Goal: Task Accomplishment & Management: Use online tool/utility

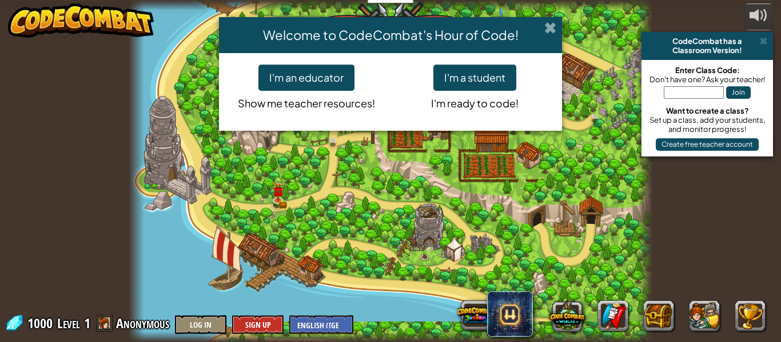
click at [555, 25] on span at bounding box center [550, 28] width 12 height 12
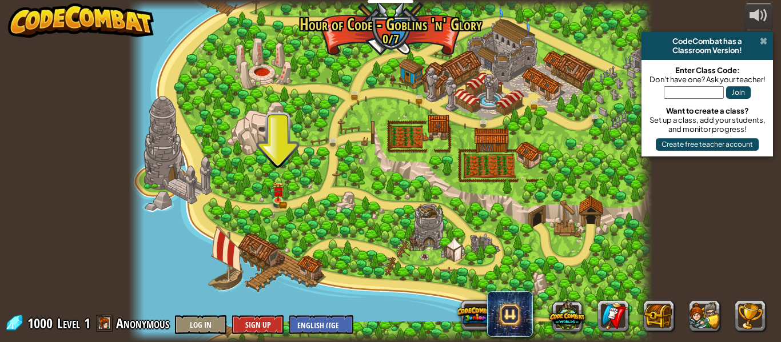
click at [765, 41] on span at bounding box center [763, 41] width 7 height 9
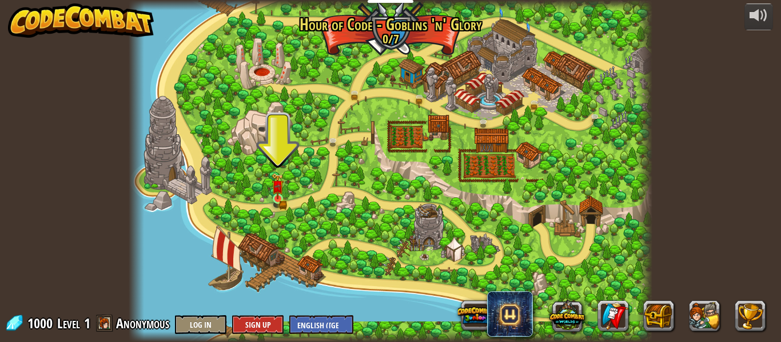
click at [278, 195] on img at bounding box center [277, 186] width 12 height 26
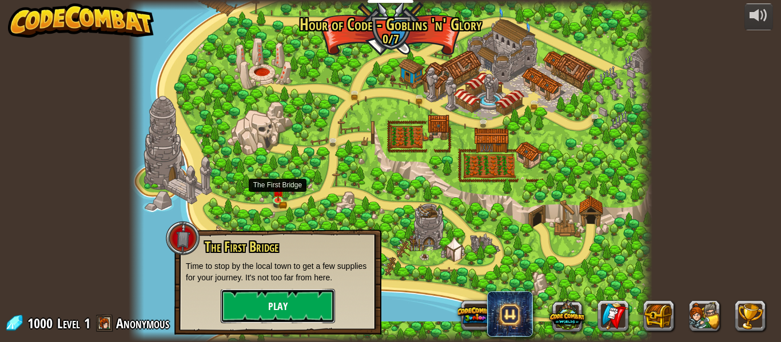
click at [314, 307] on button "Play" at bounding box center [278, 306] width 114 height 34
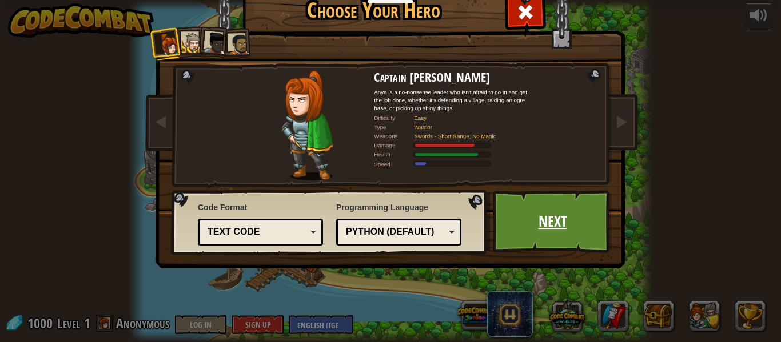
click at [553, 223] on link "Next" at bounding box center [552, 221] width 119 height 63
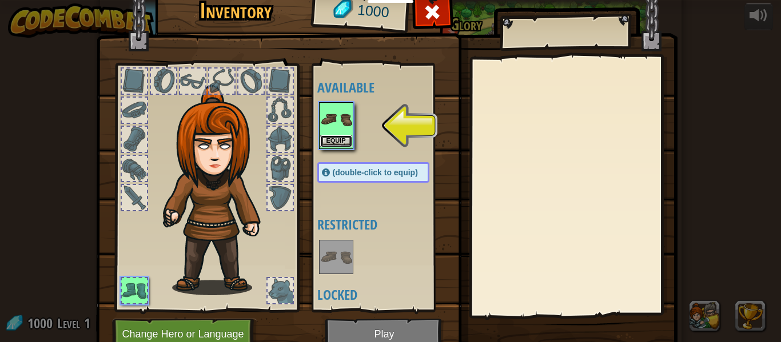
click at [342, 140] on button "Equip" at bounding box center [336, 141] width 32 height 12
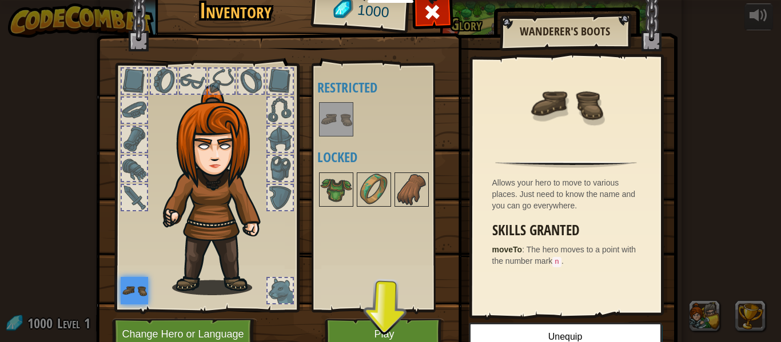
click at [334, 119] on img at bounding box center [336, 119] width 32 height 32
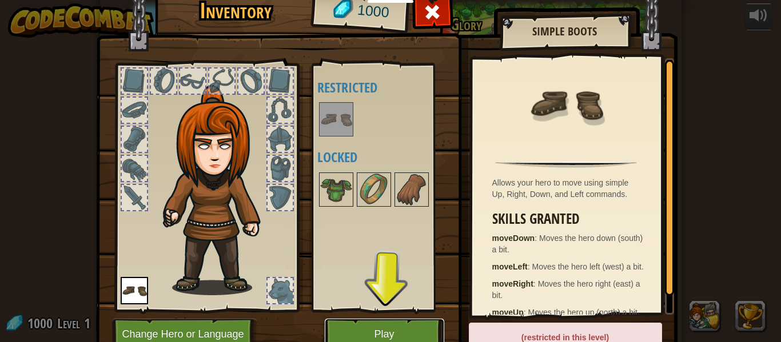
click at [392, 328] on button "Play" at bounding box center [384, 334] width 119 height 31
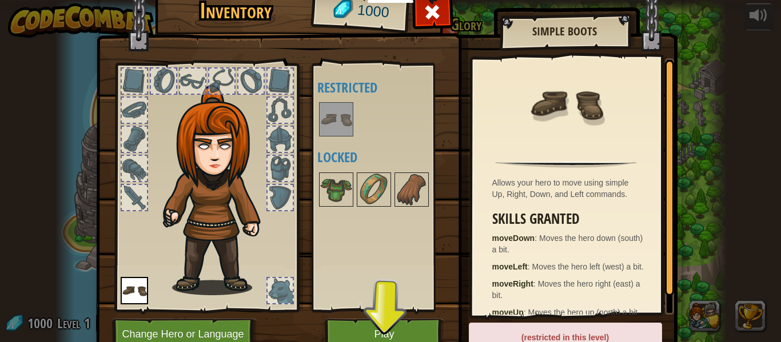
click at [402, 342] on div "Inventory 1000 Available Equip (double-click to equip) Restricted Locked Simple…" at bounding box center [390, 171] width 781 height 342
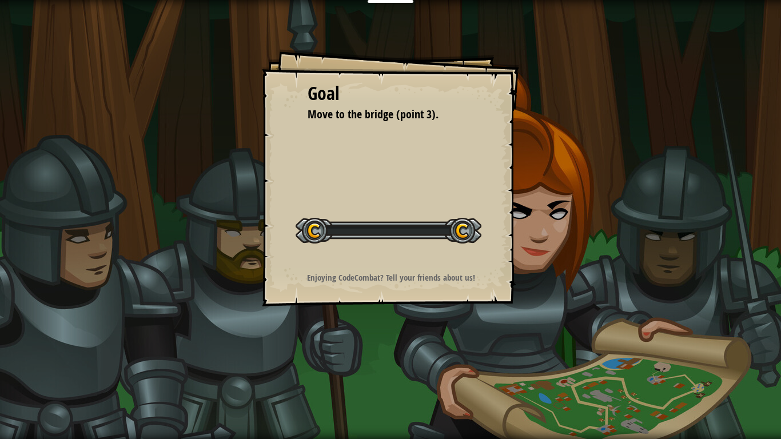
click at [412, 342] on div "Goal Move to the bridge (point 3). Start Level Error loading from server. Try r…" at bounding box center [390, 219] width 781 height 439
click at [425, 282] on strong "Enjoying CodeCombat? Tell your friends about us!" at bounding box center [391, 277] width 168 height 12
click at [460, 235] on div at bounding box center [388, 231] width 186 height 26
click at [444, 245] on div "Start Level" at bounding box center [388, 229] width 186 height 46
click at [461, 245] on div "Start Level" at bounding box center [388, 229] width 186 height 46
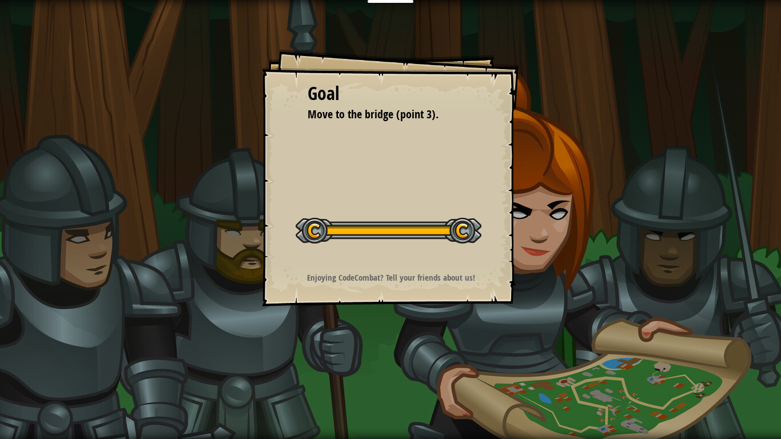
click at [467, 232] on div at bounding box center [388, 231] width 186 height 26
click at [470, 231] on div at bounding box center [388, 231] width 186 height 26
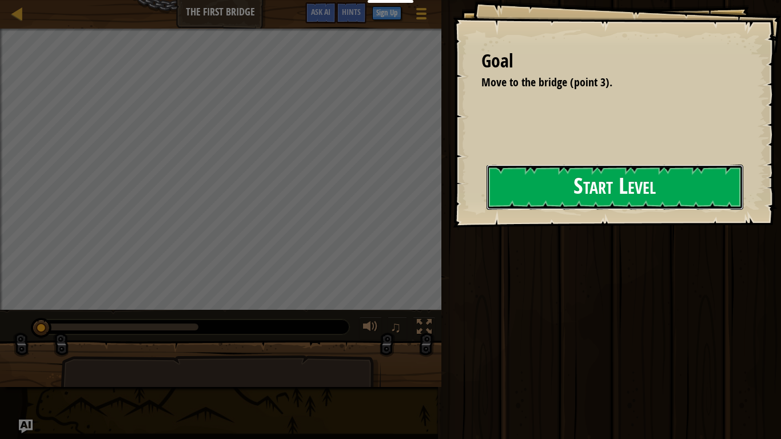
click at [513, 198] on button "Start Level" at bounding box center [614, 187] width 257 height 45
click at [547, 185] on button "Start Level" at bounding box center [614, 187] width 257 height 45
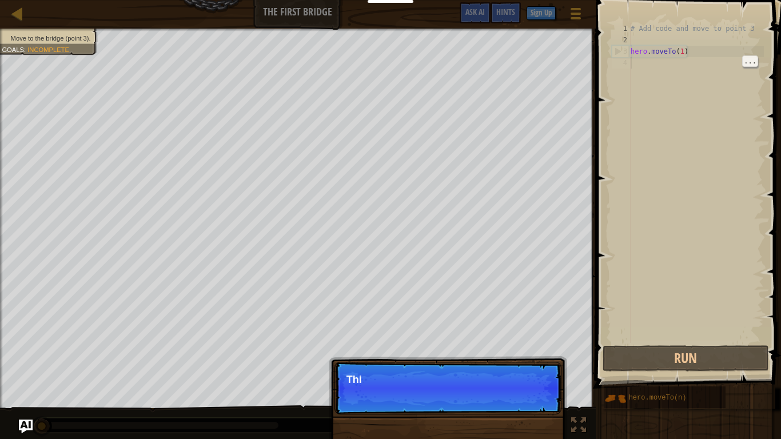
scroll to position [5, 0]
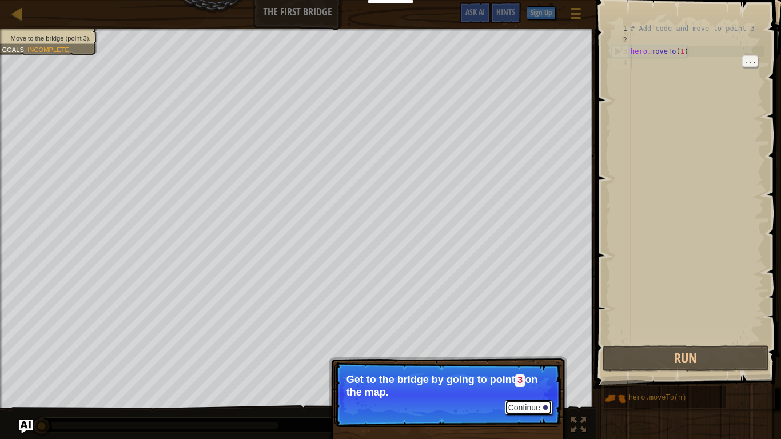
click at [527, 342] on button "Continue" at bounding box center [528, 407] width 47 height 15
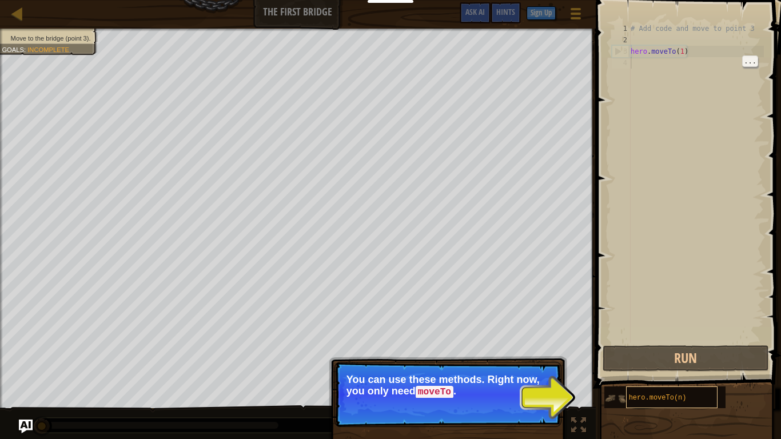
click at [643, 342] on span "hero.moveTo(n)" at bounding box center [658, 398] width 58 height 8
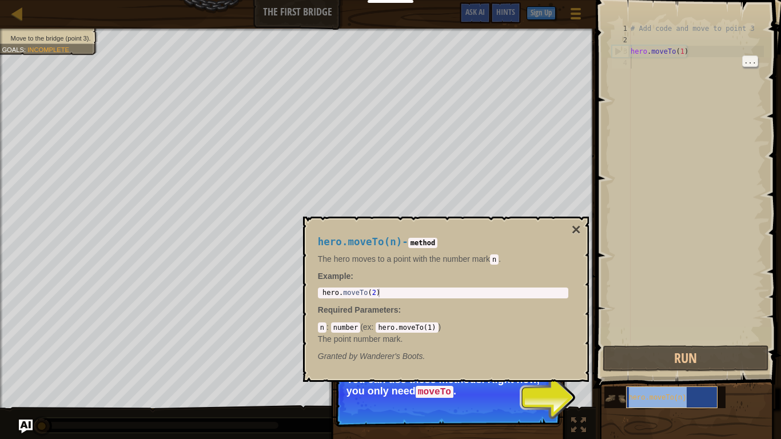
click at [650, 342] on div "hero.moveTo(n)" at bounding box center [671, 397] width 91 height 22
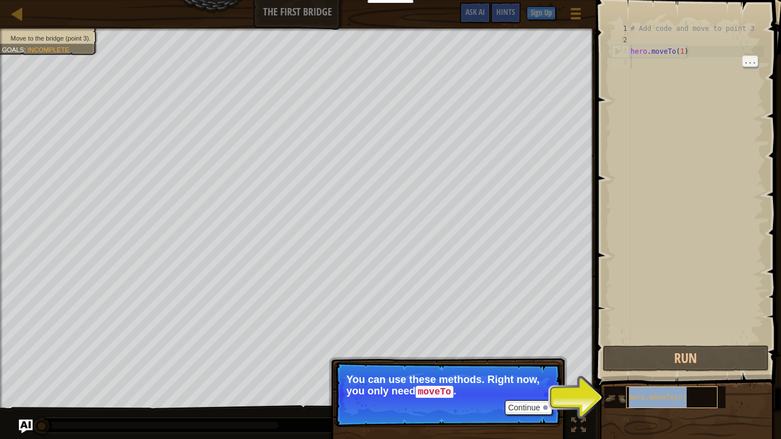
click at [646, 342] on div "hero.moveTo(n)" at bounding box center [671, 397] width 91 height 22
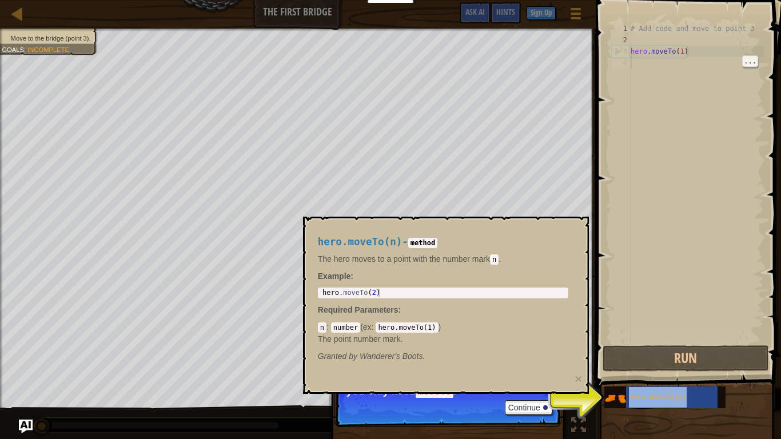
click at [432, 312] on p "Required Parameters :" at bounding box center [443, 309] width 250 height 11
click at [454, 291] on div "hero . moveTo ( 2 )" at bounding box center [443, 302] width 246 height 26
type textarea "hero.moveTo(2)"
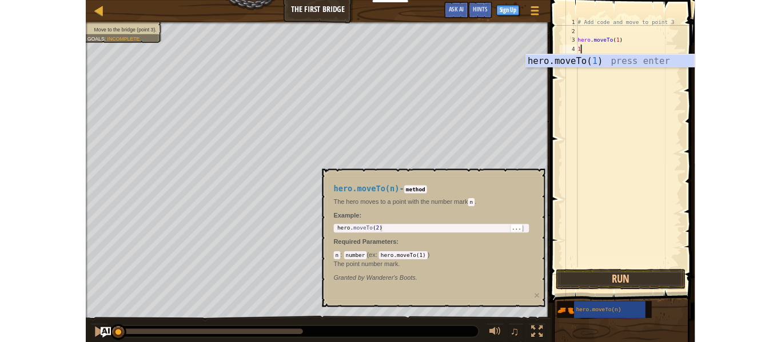
scroll to position [5, 1]
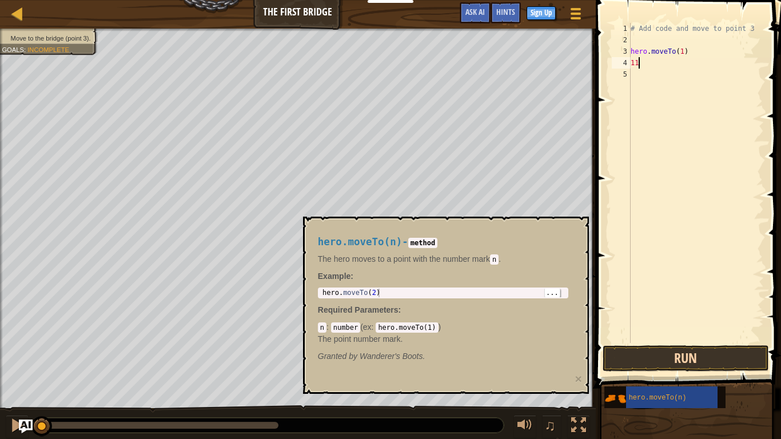
type textarea "11"
click at [733, 342] on button "Run" at bounding box center [685, 358] width 166 height 26
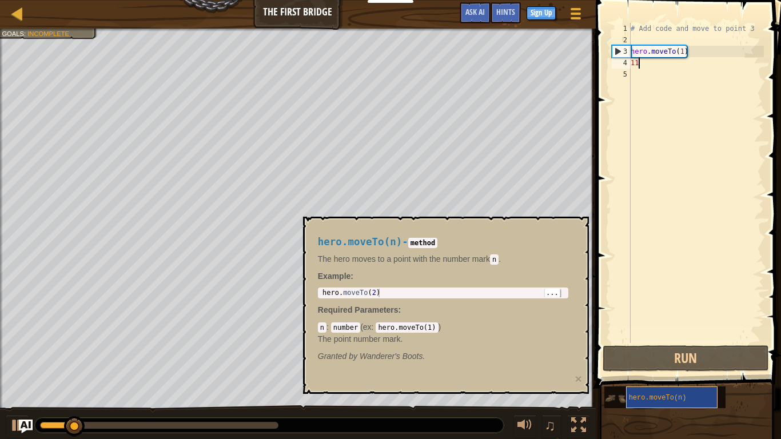
click at [707, 342] on div "hero.moveTo(n)" at bounding box center [671, 397] width 91 height 22
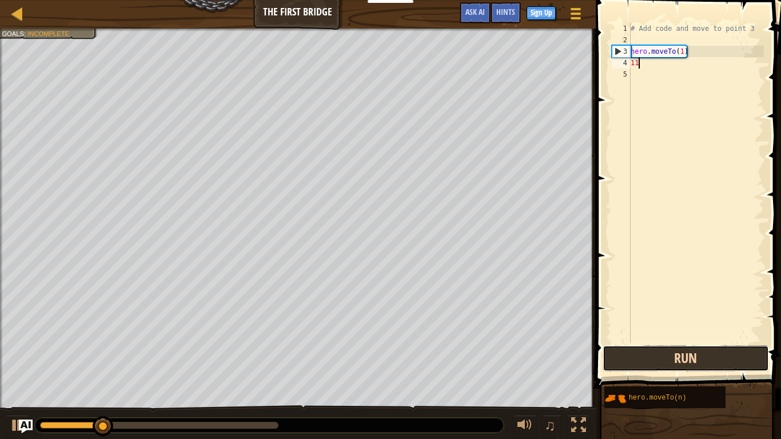
click at [741, 342] on button "Run" at bounding box center [685, 358] width 166 height 26
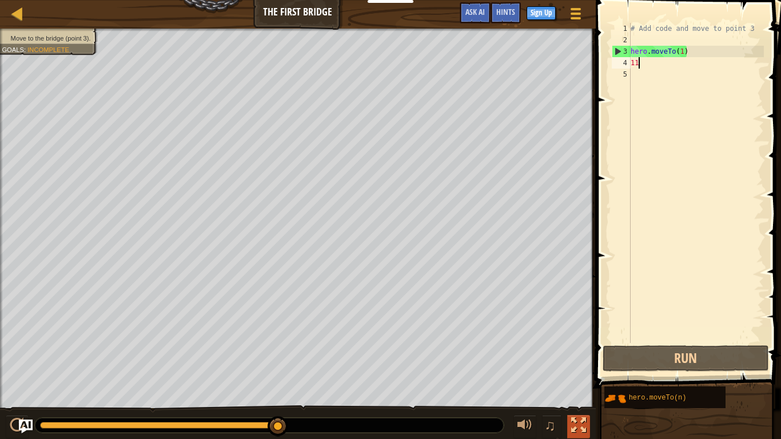
click at [582, 342] on div at bounding box center [578, 425] width 15 height 15
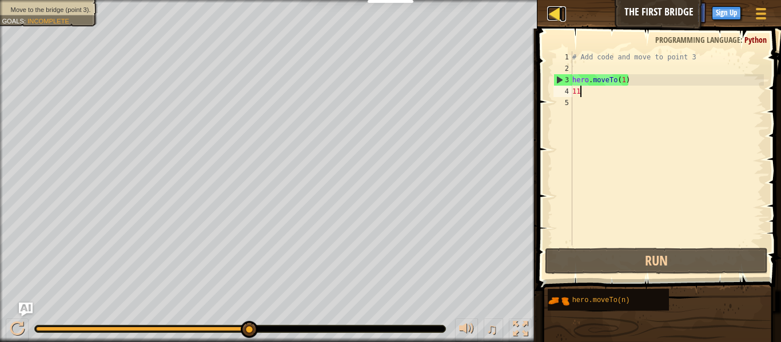
click at [549, 12] on div at bounding box center [554, 13] width 14 height 14
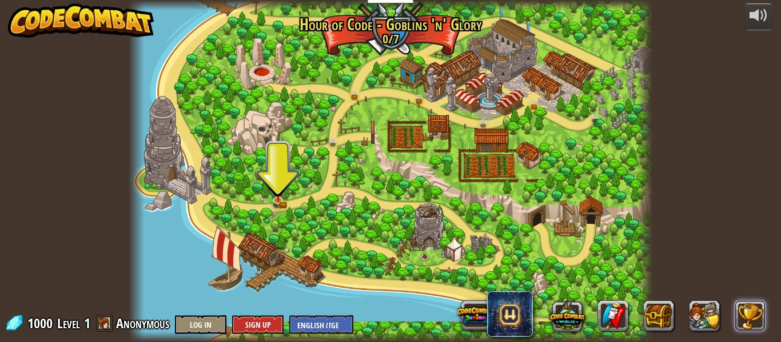
click at [751, 329] on button at bounding box center [750, 316] width 31 height 31
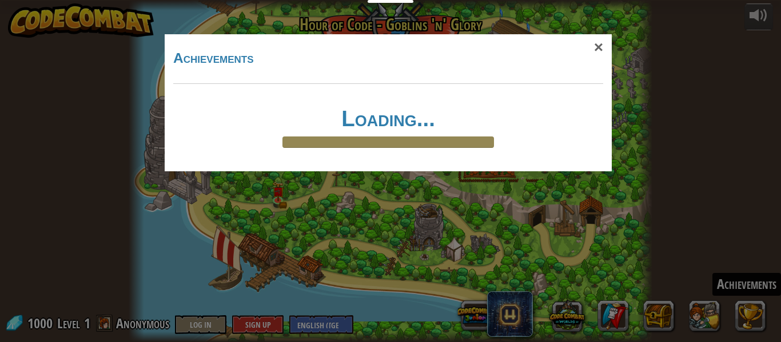
click at [478, 171] on div "× Achievements Loading... Reticulating Splines... Loading..." at bounding box center [388, 102] width 447 height 137
click at [487, 134] on div "Loading..." at bounding box center [388, 127] width 423 height 41
click at [625, 26] on div "× Achievements Loading... Reticulating Splines... Loading..." at bounding box center [390, 171] width 781 height 342
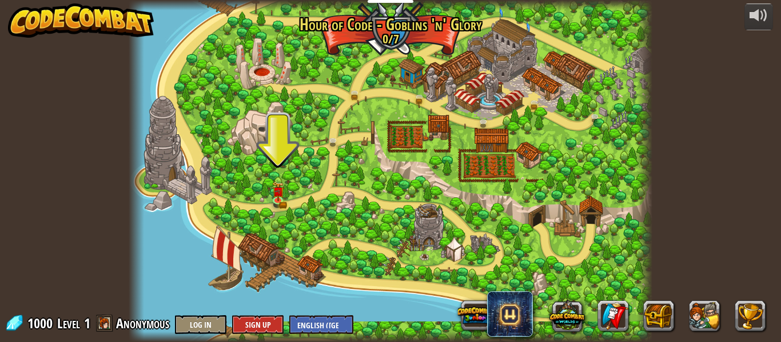
click at [285, 169] on div at bounding box center [391, 171] width 524 height 342
click at [287, 196] on link at bounding box center [280, 201] width 23 height 23
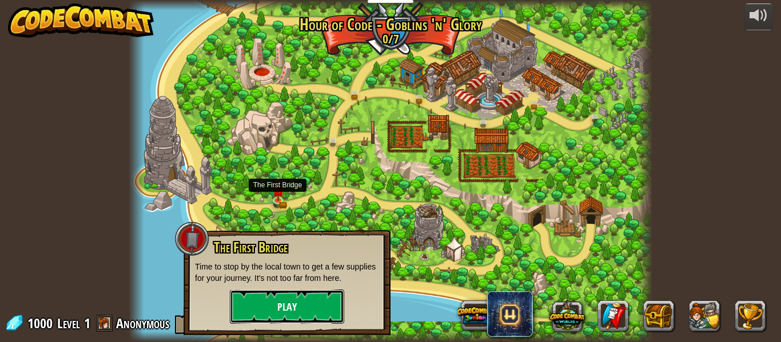
click at [342, 312] on button "Play" at bounding box center [287, 307] width 114 height 34
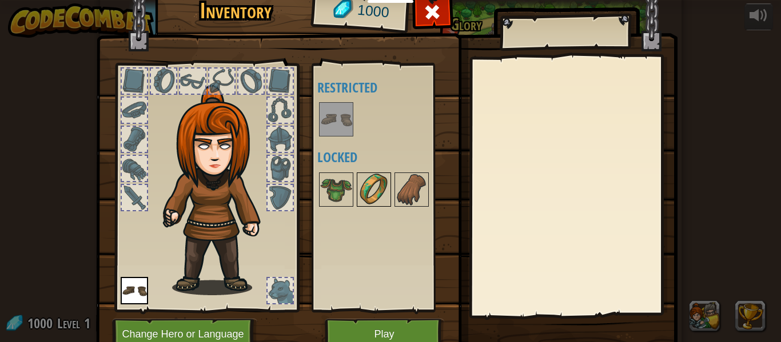
click at [381, 186] on img at bounding box center [374, 190] width 32 height 32
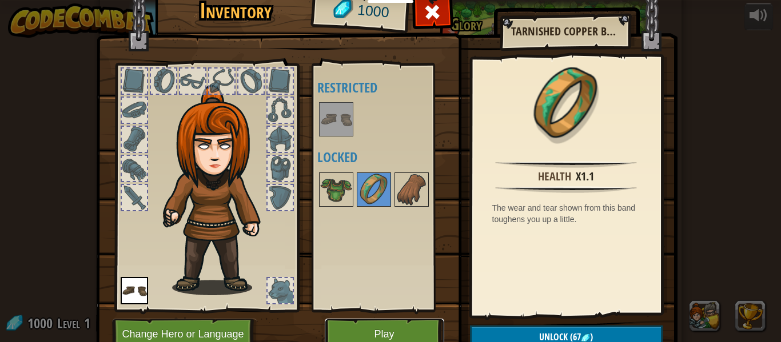
click at [392, 333] on button "Play" at bounding box center [384, 334] width 119 height 31
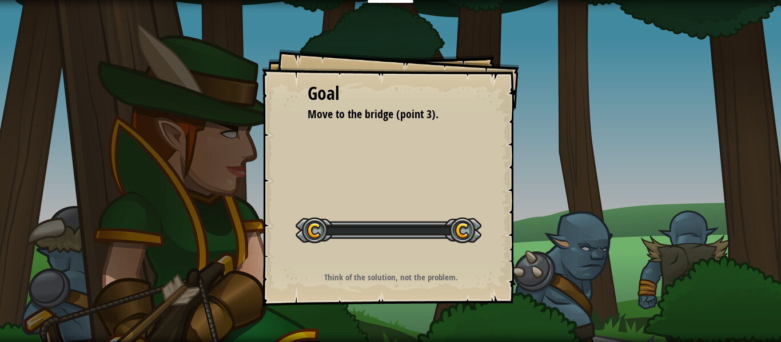
click at [475, 253] on div "Goal Move to the bridge (point 3). Start Level Error loading from server. Try r…" at bounding box center [390, 177] width 257 height 257
click at [474, 245] on div "Start Level" at bounding box center [388, 229] width 186 height 46
click at [472, 250] on div "Start Level" at bounding box center [388, 229] width 186 height 46
click at [474, 243] on div "Start Level" at bounding box center [388, 229] width 186 height 46
click at [474, 240] on div at bounding box center [388, 231] width 186 height 26
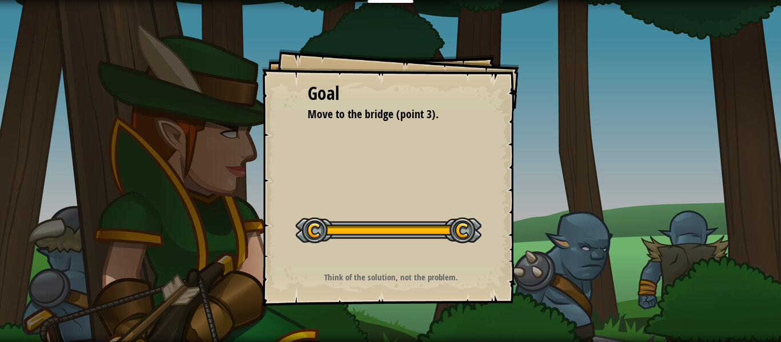
click at [473, 247] on div "Start Level" at bounding box center [388, 229] width 186 height 46
click at [475, 243] on div at bounding box center [388, 231] width 186 height 26
click at [481, 243] on div at bounding box center [388, 231] width 186 height 26
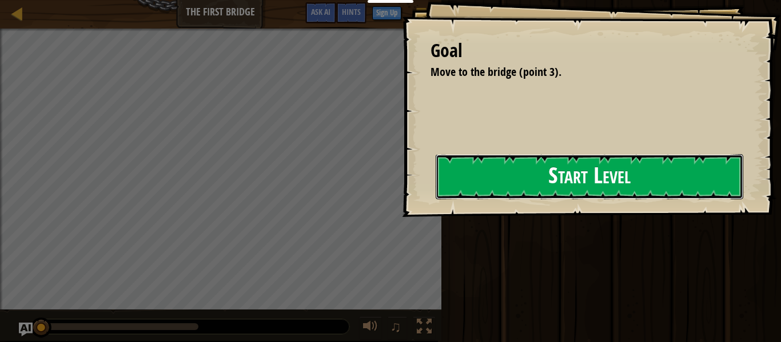
click at [465, 197] on button "Start Level" at bounding box center [589, 176] width 307 height 45
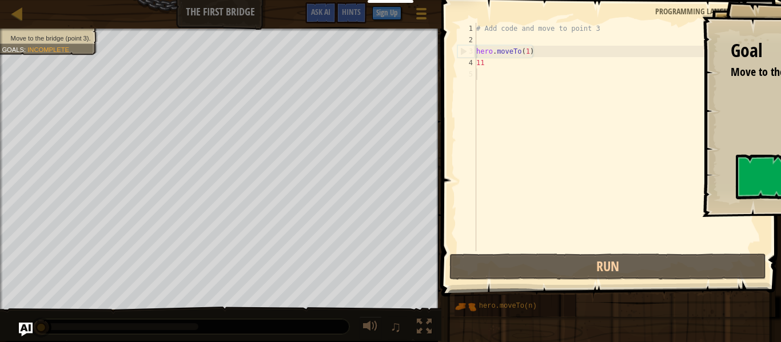
click at [493, 186] on div "# Add code and move to point 3 hero . moveTo ( 1 ) 11" at bounding box center [619, 148] width 290 height 251
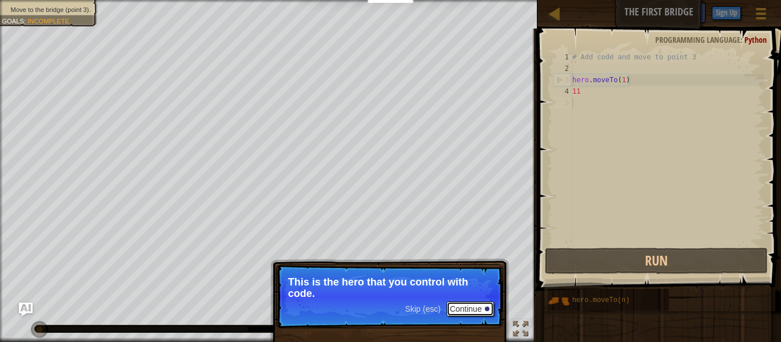
click at [485, 302] on button "Continue" at bounding box center [469, 309] width 47 height 15
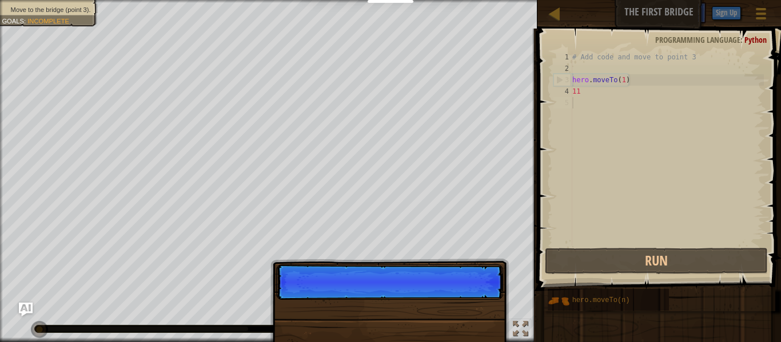
scroll to position [5, 0]
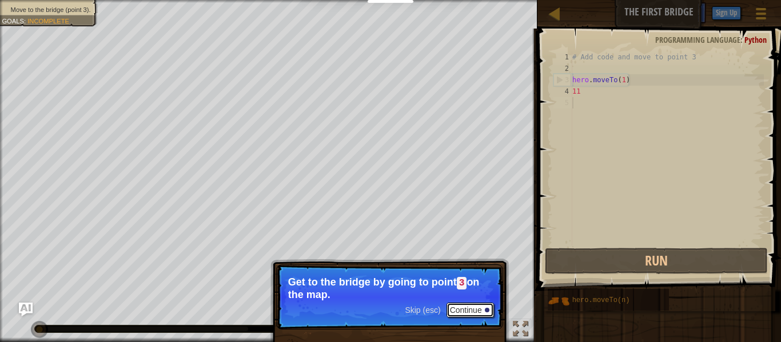
click at [486, 310] on div at bounding box center [487, 310] width 5 height 5
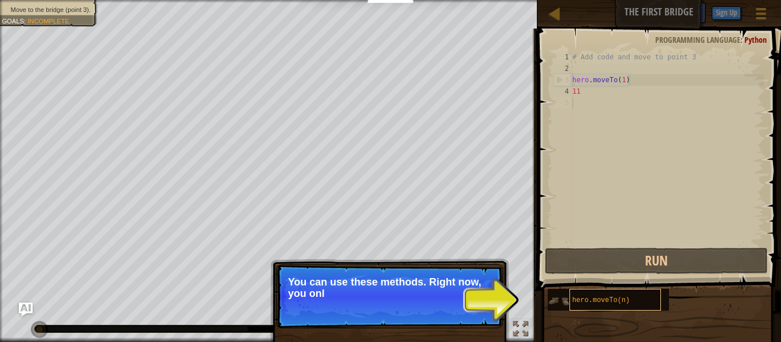
click at [584, 301] on span "hero.moveTo(n)" at bounding box center [601, 301] width 58 height 8
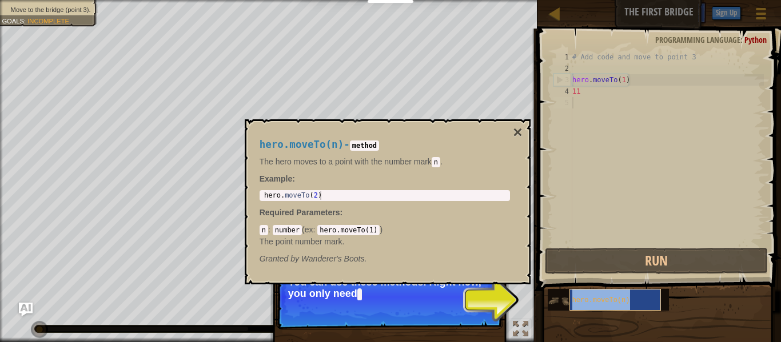
click at [596, 297] on span "hero.moveTo(n)" at bounding box center [601, 301] width 58 height 8
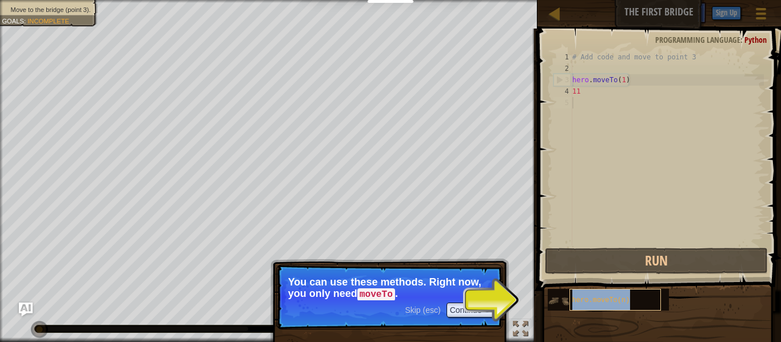
click at [596, 297] on span "hero.moveTo(n)" at bounding box center [601, 301] width 58 height 8
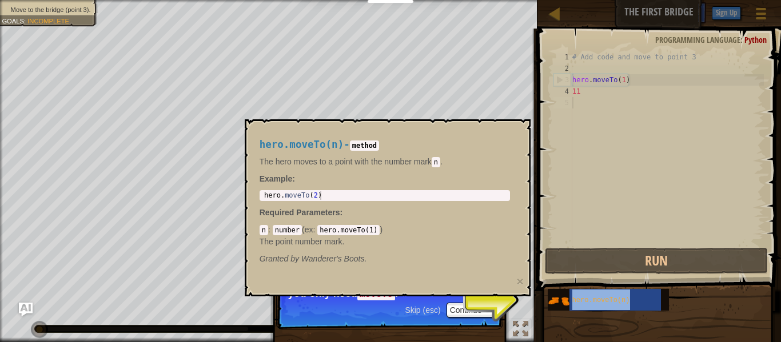
click at [405, 193] on div "hero . moveTo ( 2 )" at bounding box center [385, 204] width 246 height 26
type textarea "hero.moveTo(2)"
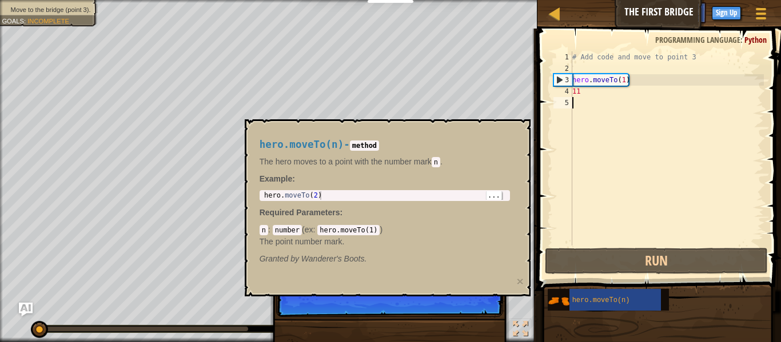
type textarea "#"
